Goal: Information Seeking & Learning: Learn about a topic

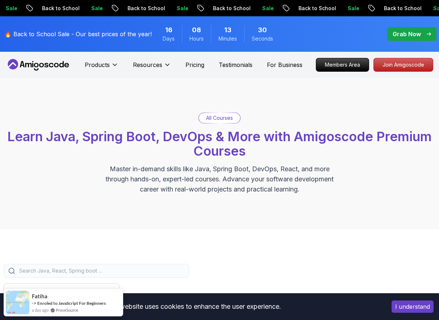
click at [53, 65] on icon at bounding box center [38, 65] width 65 height 12
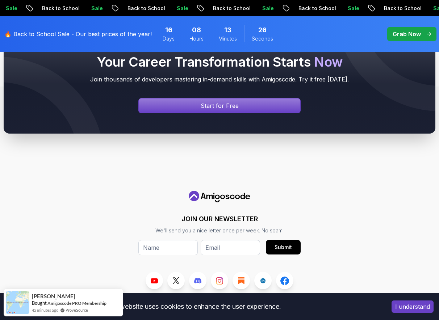
scroll to position [2877, 0]
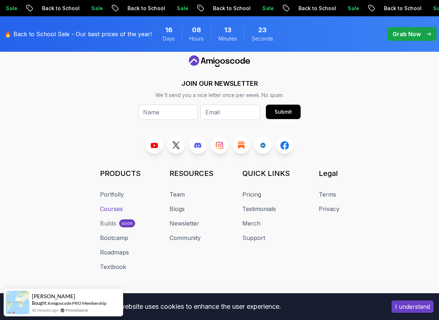
click at [116, 205] on link "Courses" at bounding box center [111, 209] width 23 height 9
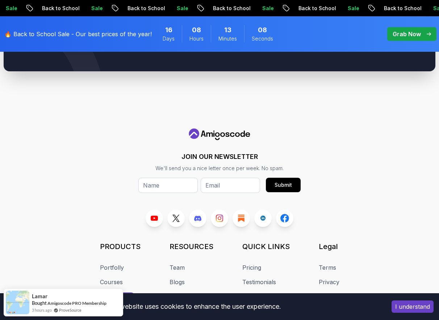
scroll to position [3552, 0]
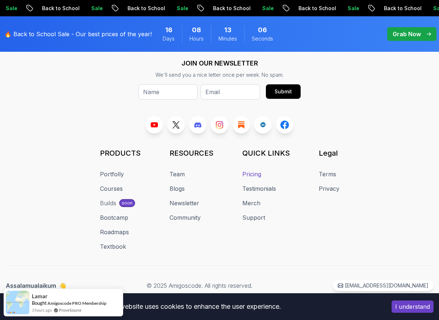
click at [252, 172] on link "Pricing" at bounding box center [251, 174] width 19 height 9
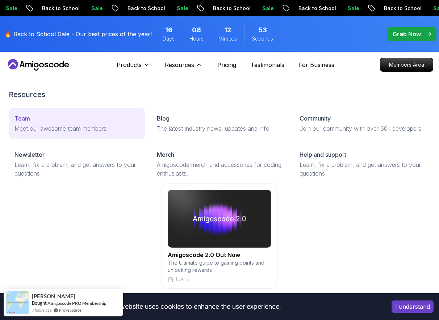
click at [86, 116] on div "Team" at bounding box center [76, 118] width 125 height 9
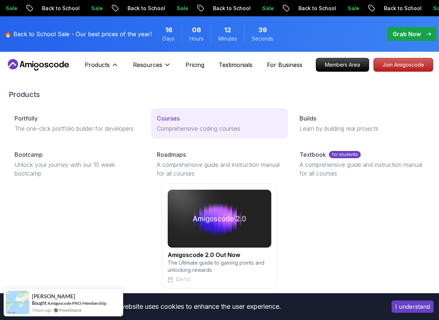
click at [173, 123] on link "Courses Comprehensive coding courses" at bounding box center [219, 123] width 137 height 30
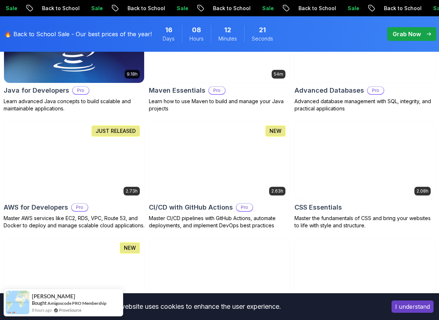
scroll to position [504, 0]
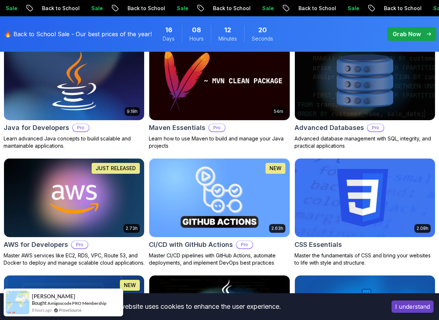
click at [84, 91] on img at bounding box center [73, 81] width 147 height 83
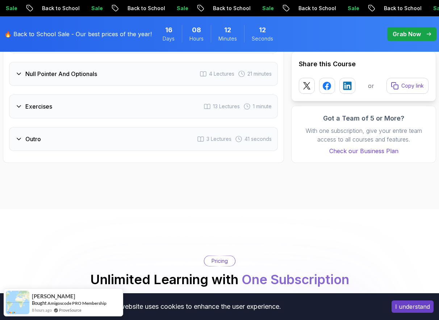
scroll to position [1559, 0]
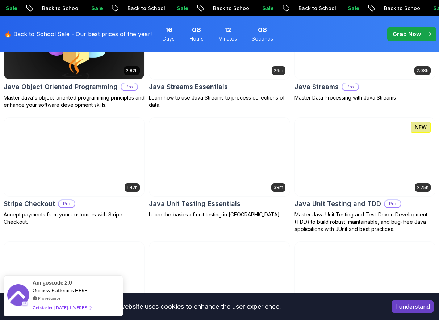
scroll to position [1336, 0]
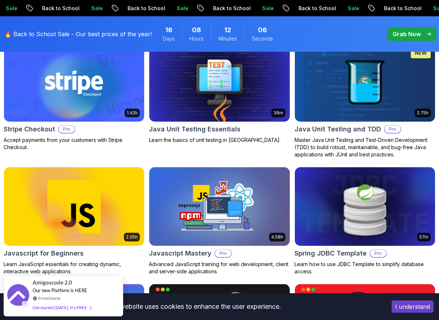
click at [79, 93] on img at bounding box center [73, 82] width 147 height 83
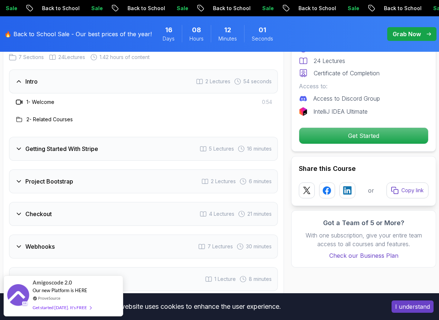
scroll to position [1088, 0]
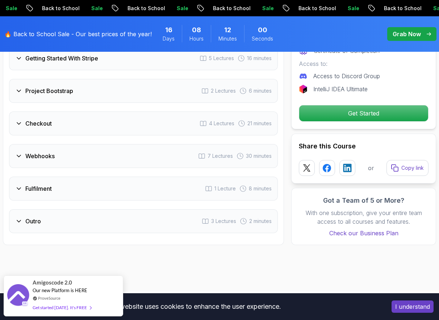
click at [62, 127] on div "Checkout 4 Lectures 21 minutes" at bounding box center [143, 124] width 269 height 24
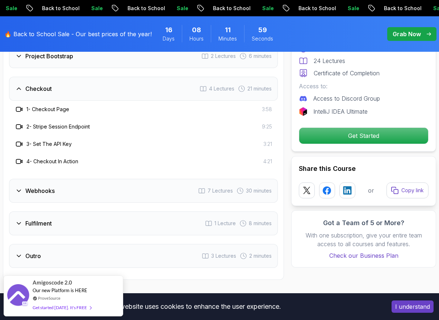
click at [76, 183] on div "Webhooks 7 Lectures 30 minutes" at bounding box center [143, 191] width 269 height 24
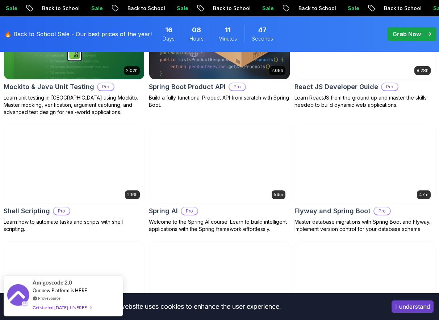
scroll to position [1821, 0]
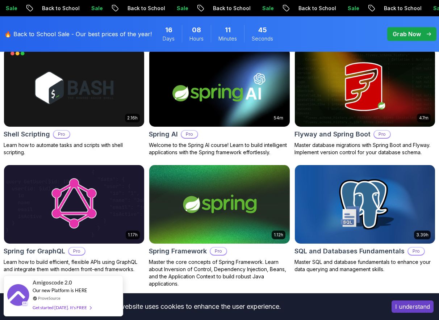
click at [198, 97] on img at bounding box center [219, 87] width 147 height 83
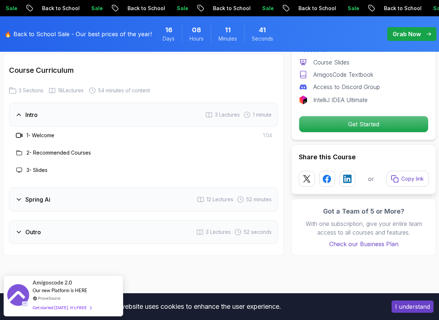
scroll to position [901, 0]
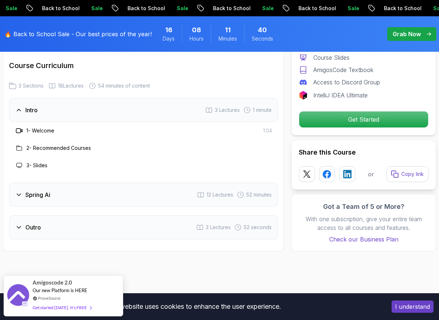
click at [162, 189] on div "Spring Ai 12 Lectures 52 minutes" at bounding box center [143, 195] width 269 height 24
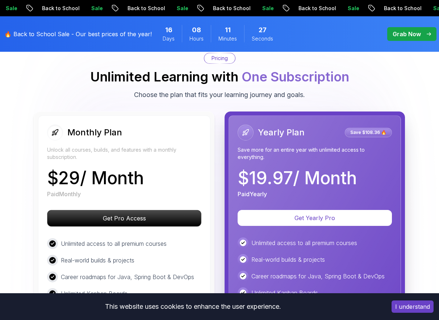
scroll to position [1116, 0]
